Goal: Register for event/course

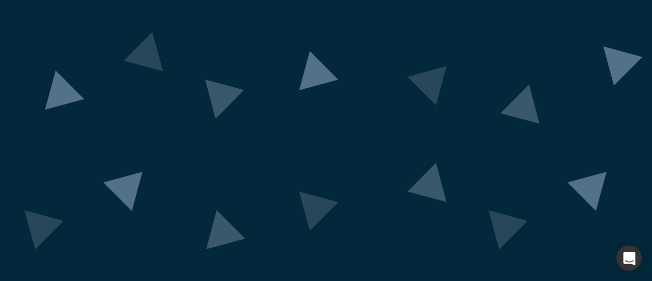
scroll to position [139, 0]
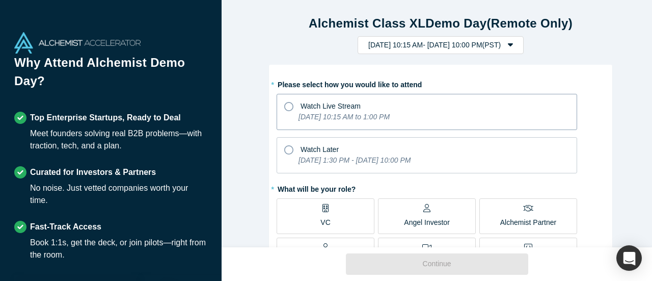
click at [387, 115] on icon "[DATE] 10:15 AM to 1:00 PM" at bounding box center [344, 117] width 91 height 8
click at [0, 0] on input "Watch Live Stream [DATE] 10:15 AM to 1:00 PM" at bounding box center [0, 0] width 0 height 0
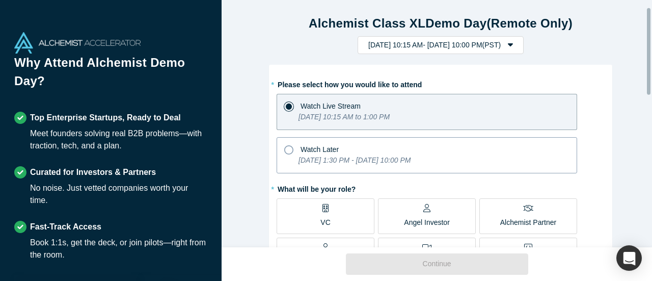
scroll to position [51, 0]
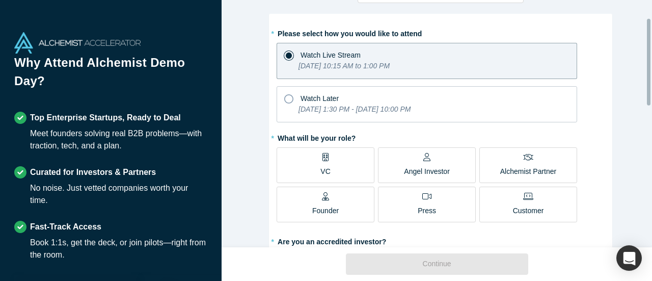
click at [337, 169] on label "VC" at bounding box center [326, 165] width 98 height 36
click at [0, 0] on input "VC" at bounding box center [0, 0] width 0 height 0
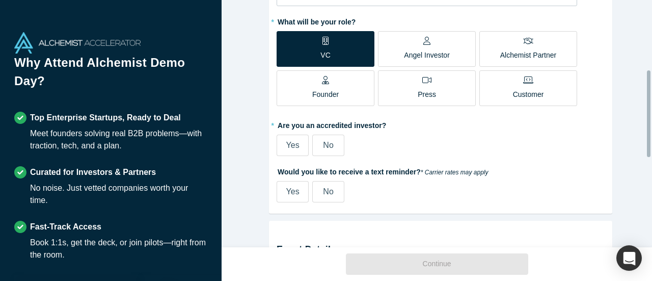
scroll to position [204, 0]
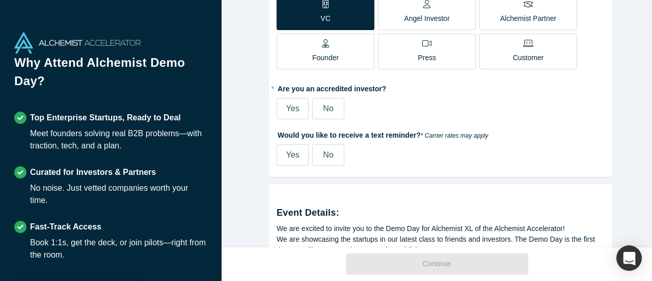
click at [328, 109] on span "No" at bounding box center [328, 108] width 10 height 9
click at [0, 0] on input "No" at bounding box center [0, 0] width 0 height 0
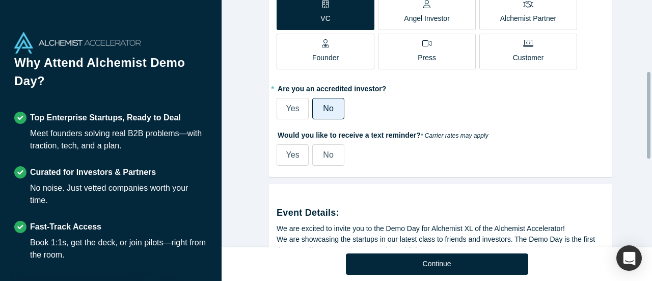
scroll to position [153, 0]
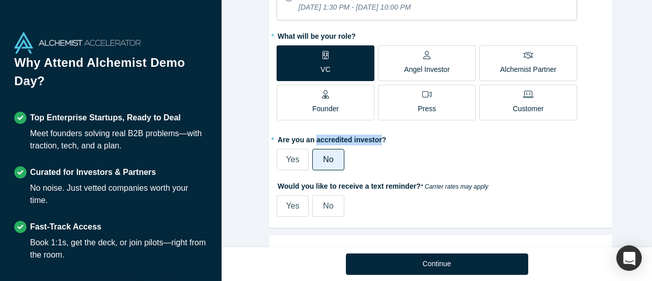
drag, startPoint x: 372, startPoint y: 139, endPoint x: 312, endPoint y: 140, distance: 60.1
click at [312, 140] on label "* Are you an accredited investor?" at bounding box center [441, 138] width 328 height 14
copy label "accredited investor"
click at [286, 163] on span "Yes" at bounding box center [292, 159] width 13 height 9
click at [0, 0] on input "Yes" at bounding box center [0, 0] width 0 height 0
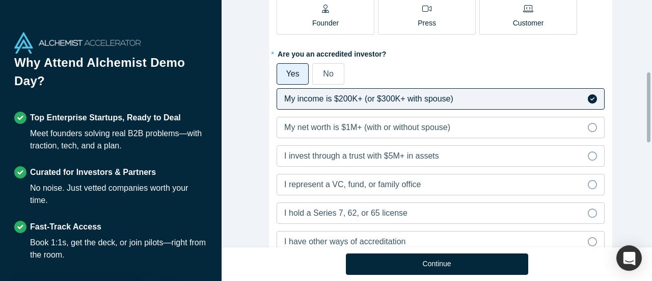
scroll to position [255, 0]
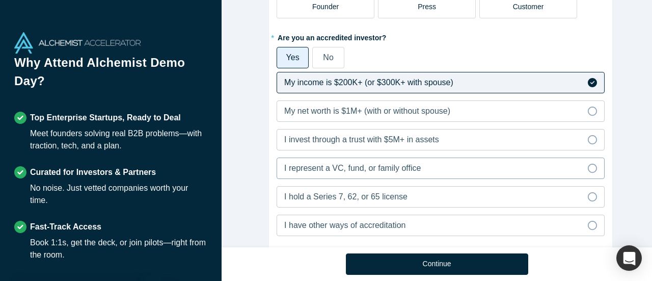
click at [428, 164] on label "I represent a VC, fund, or family office" at bounding box center [441, 167] width 328 height 21
click at [0, 0] on input "I represent a VC, fund, or family office" at bounding box center [0, 0] width 0 height 0
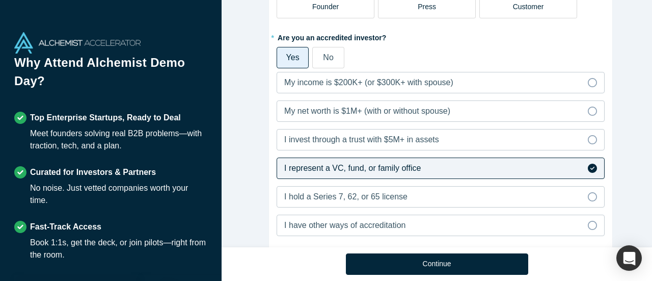
click at [317, 59] on label "No" at bounding box center [328, 57] width 32 height 21
click at [0, 0] on input "No" at bounding box center [0, 0] width 0 height 0
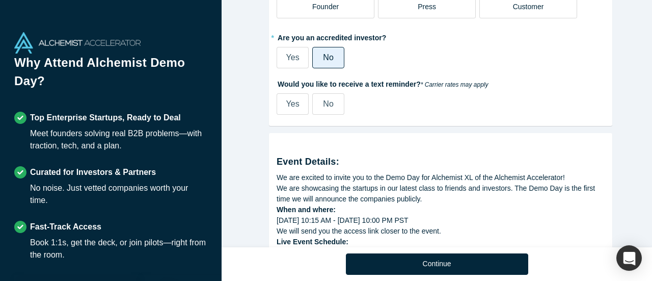
click at [334, 109] on label "No" at bounding box center [328, 103] width 32 height 21
click at [0, 0] on input "No" at bounding box center [0, 0] width 0 height 0
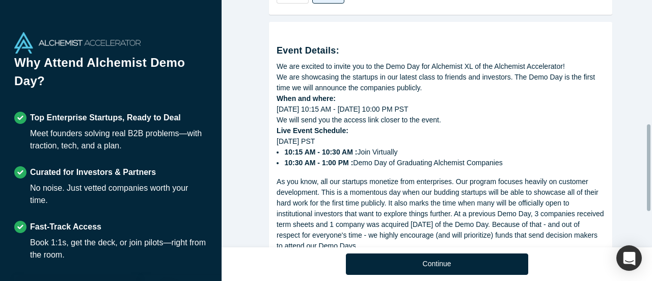
scroll to position [353, 0]
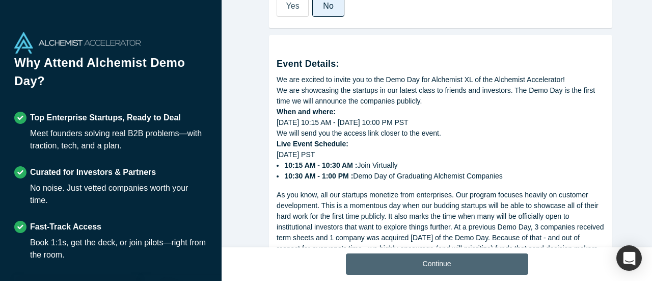
click at [429, 263] on button "Continue" at bounding box center [437, 263] width 182 height 21
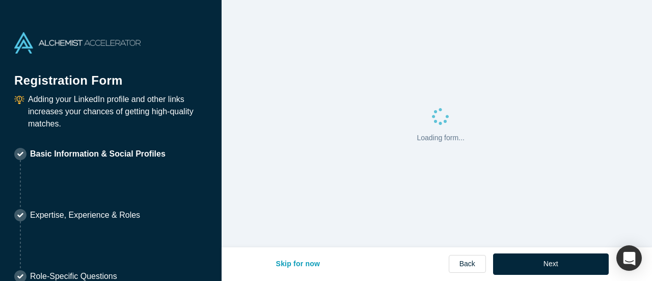
select select "US"
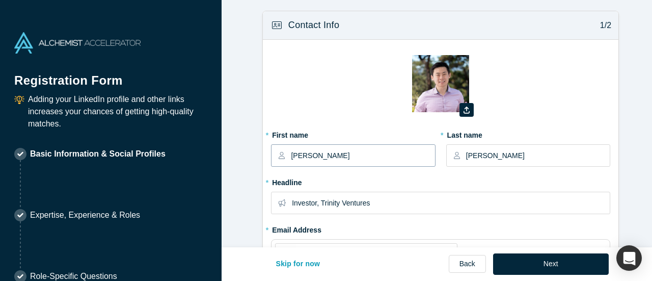
click at [365, 148] on input "[PERSON_NAME]" at bounding box center [362, 155] width 143 height 21
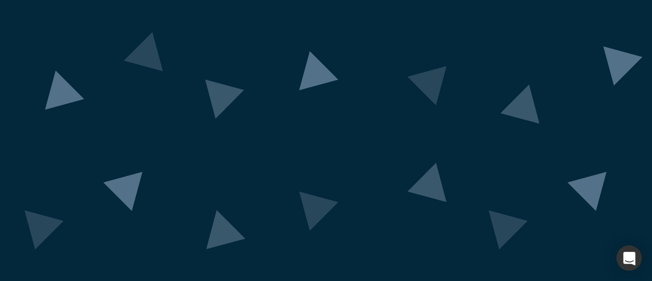
scroll to position [139, 0]
